Goal: Transaction & Acquisition: Purchase product/service

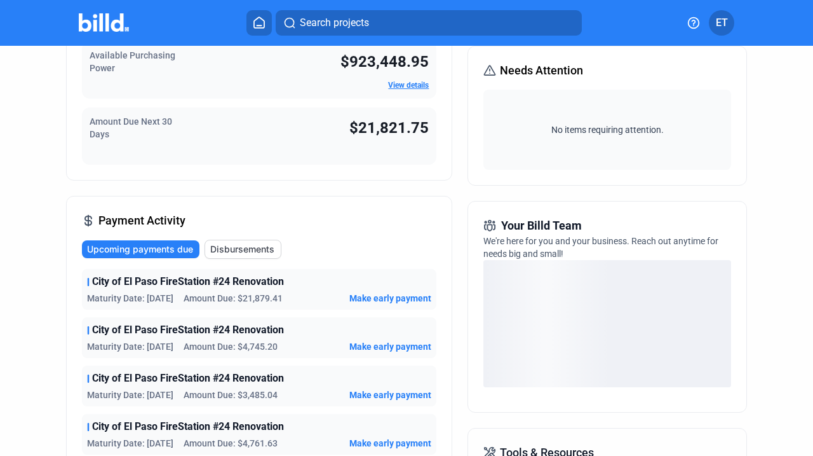
scroll to position [165, 0]
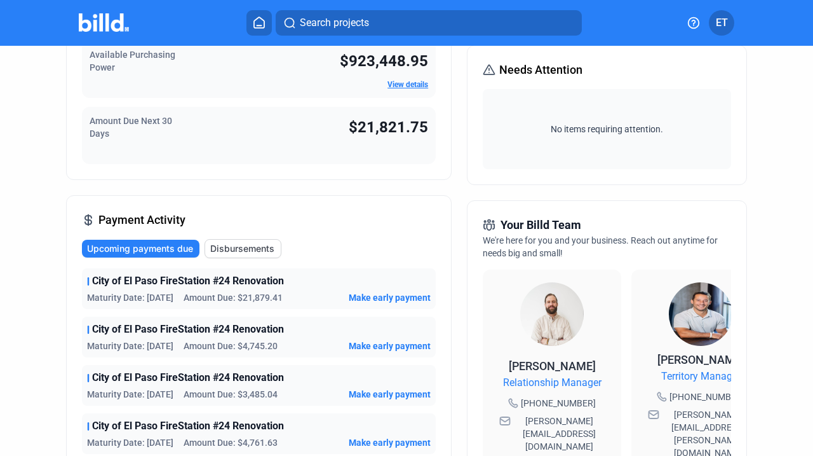
click at [387, 295] on span "Make early payment" at bounding box center [390, 297] width 82 height 13
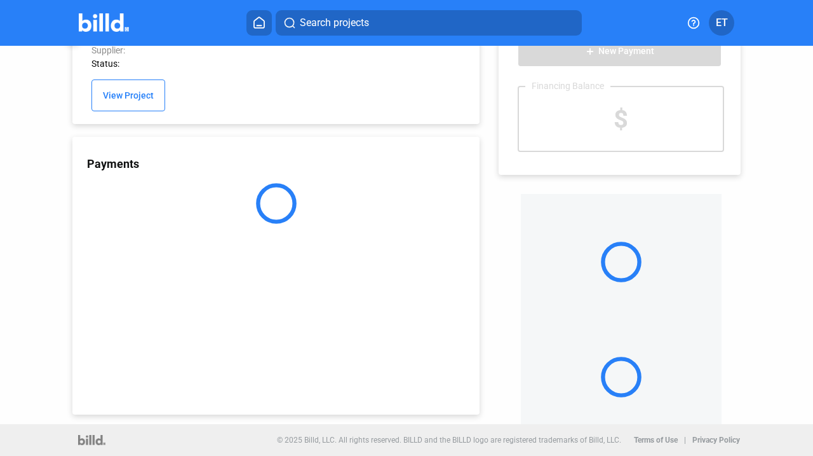
scroll to position [43, 0]
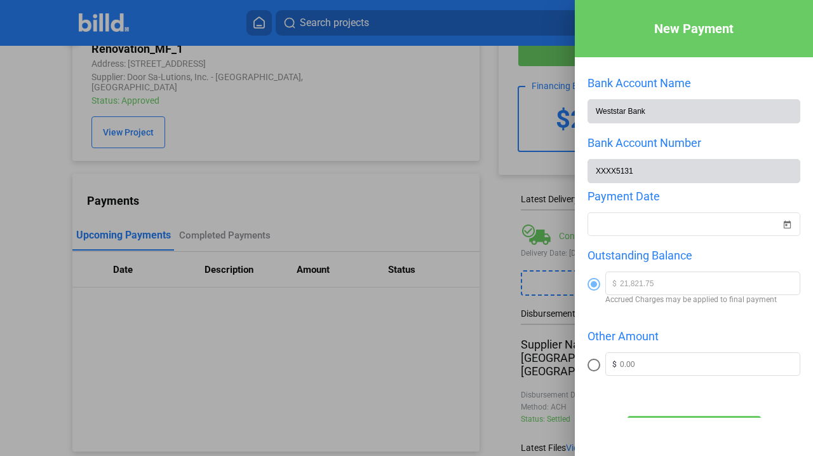
click at [360, 157] on div at bounding box center [406, 228] width 813 height 456
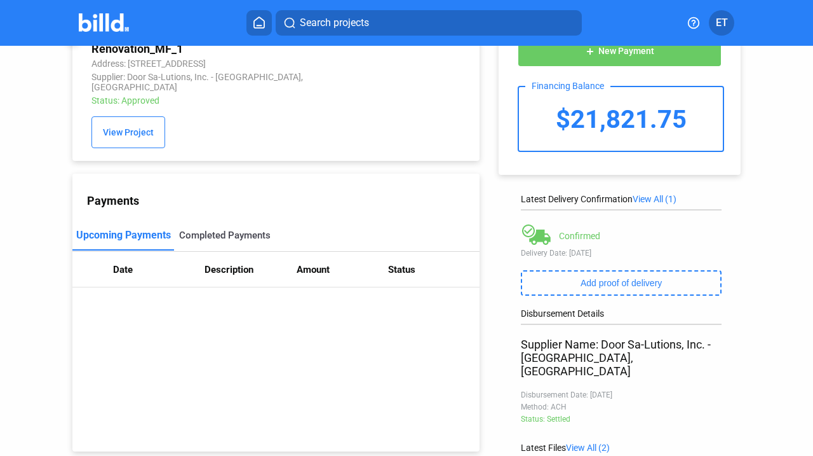
click at [231, 229] on div "Completed Payments" at bounding box center [225, 234] width 92 height 11
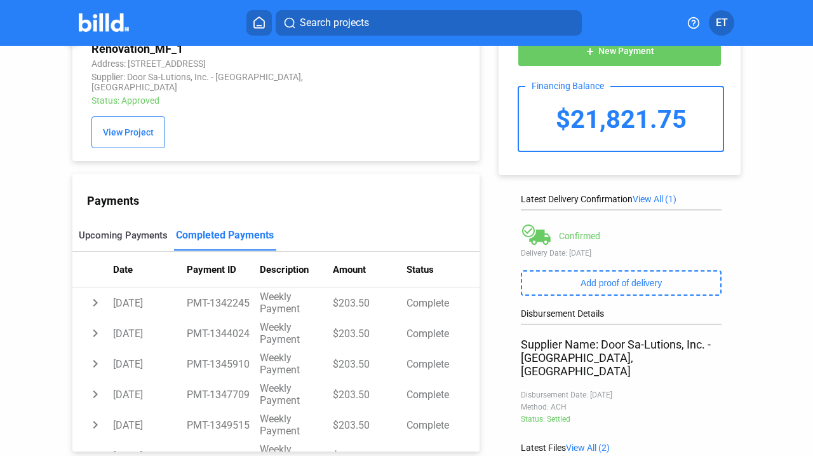
click at [139, 229] on div "Upcoming Payments" at bounding box center [123, 234] width 89 height 11
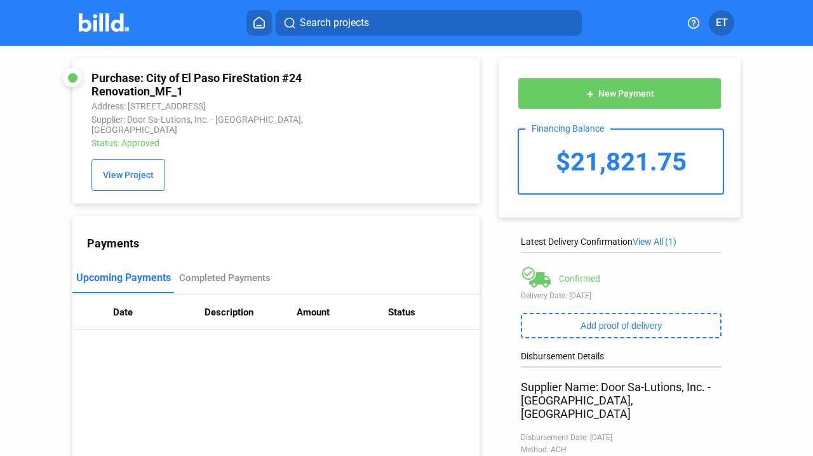
scroll to position [0, 0]
